Goal: Transaction & Acquisition: Purchase product/service

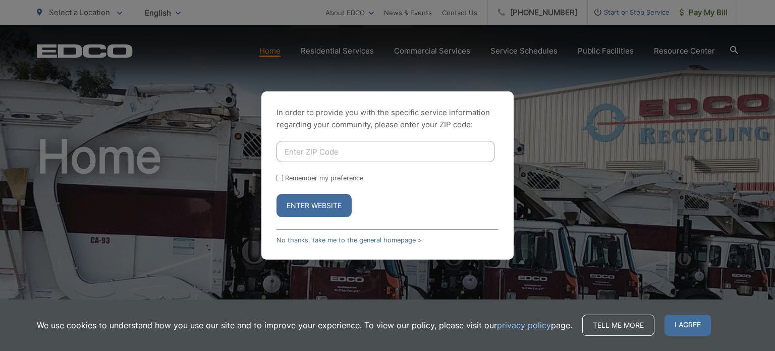
click at [424, 73] on div "In order to provide you with the specific service information regarding your co…" at bounding box center [387, 175] width 775 height 351
click at [411, 149] on input "Enter ZIP Code" at bounding box center [385, 151] width 218 height 21
type input "91901"
click at [317, 231] on div "In order to provide you with the specific service information regarding your co…" at bounding box center [387, 175] width 252 height 168
click at [317, 215] on button "Enter Website" at bounding box center [313, 205] width 75 height 23
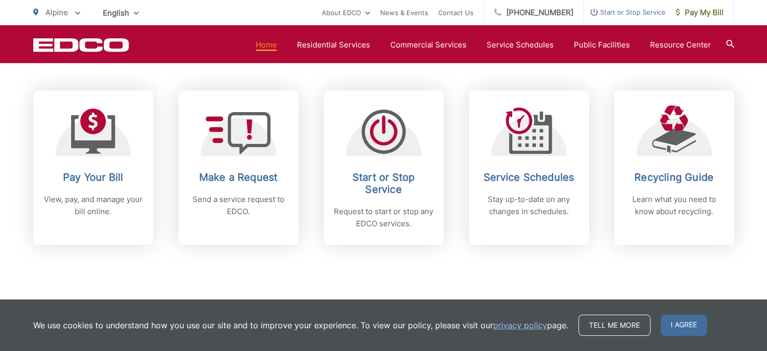
scroll to position [411, 0]
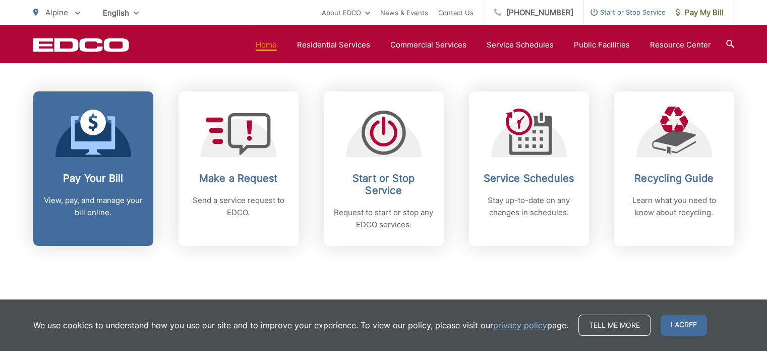
click at [135, 158] on link "Pay Your Bill View, pay, and manage your bill online." at bounding box center [93, 168] width 120 height 154
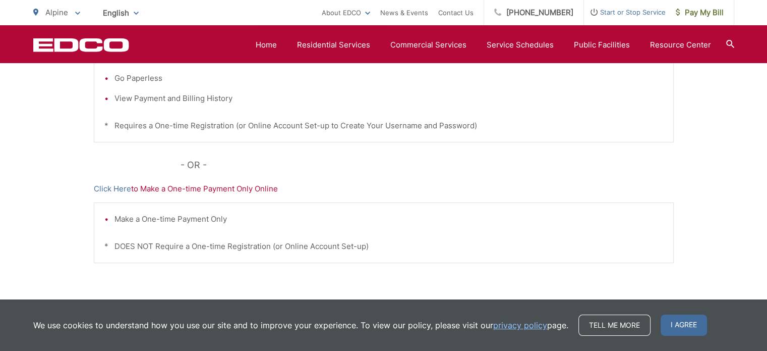
scroll to position [336, 0]
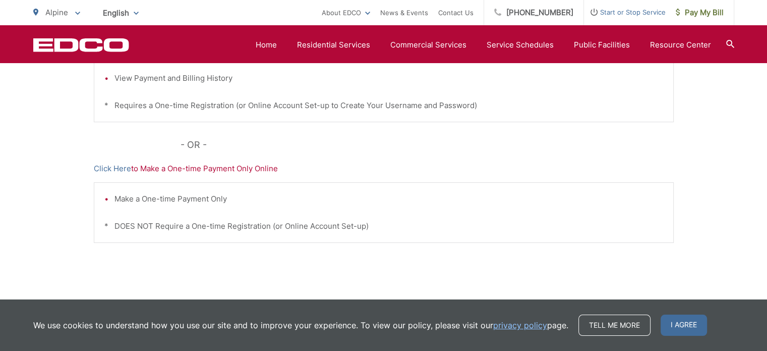
click at [163, 164] on p "Click Here to Make a One-time Payment Only Online" at bounding box center [384, 168] width 580 height 12
click at [111, 171] on link "Click Here" at bounding box center [112, 168] width 37 height 12
